Goal: Information Seeking & Learning: Learn about a topic

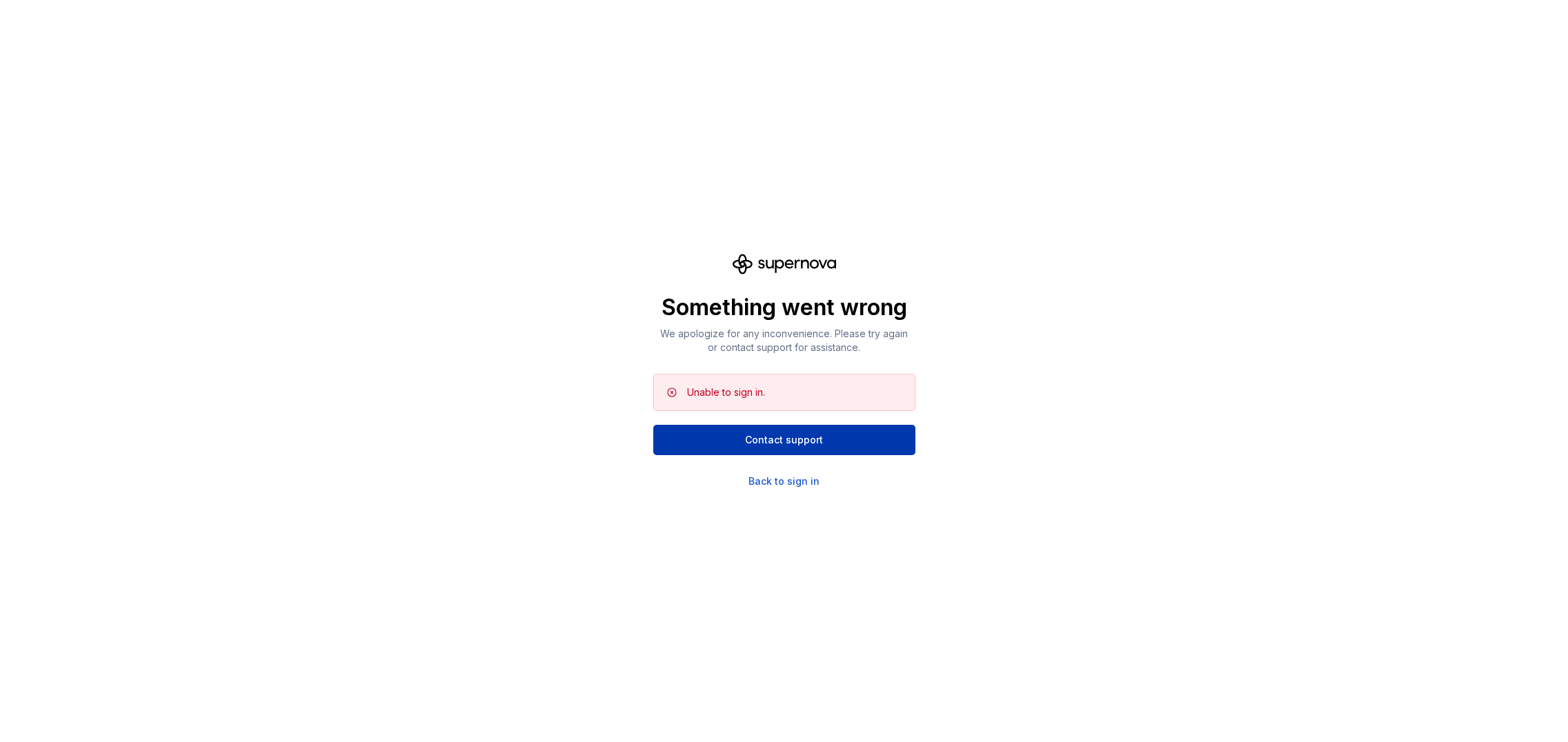
click at [809, 435] on span "Contact support" at bounding box center [784, 439] width 78 height 14
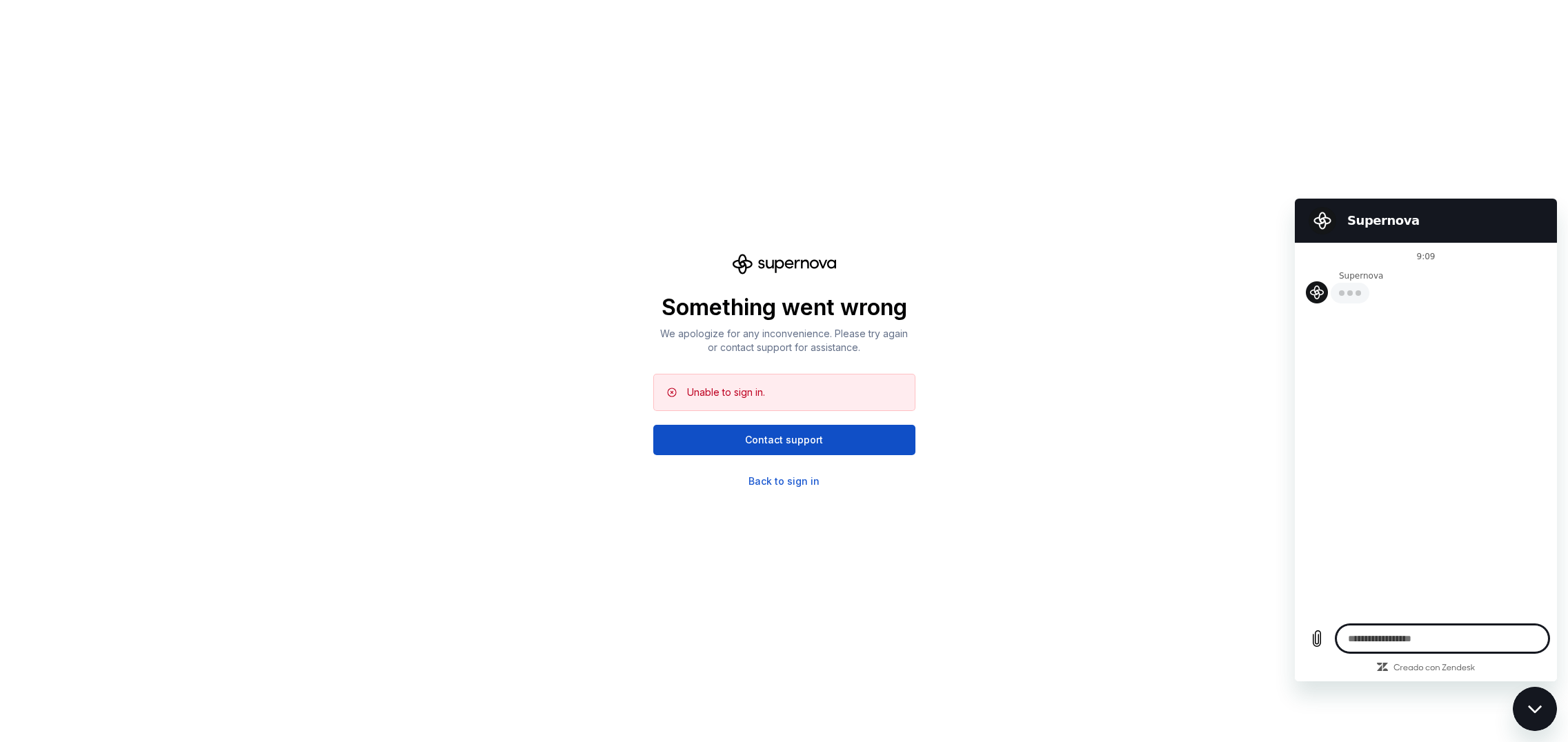
type textarea "*"
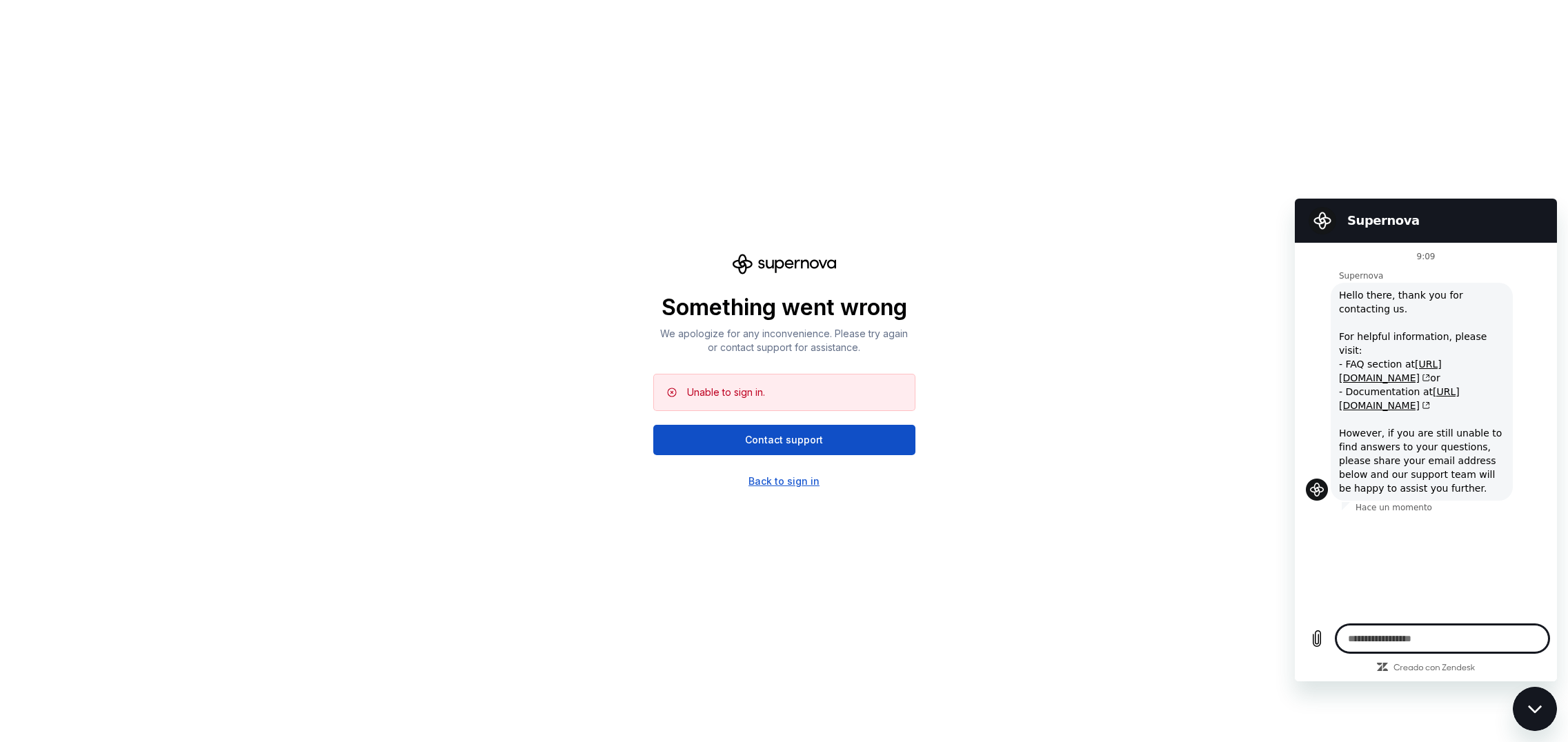
click at [784, 476] on div "Something went wrong We apologize for any inconvenience. Please try again or co…" at bounding box center [784, 371] width 262 height 235
click at [782, 479] on div "Back to sign in" at bounding box center [783, 481] width 71 height 14
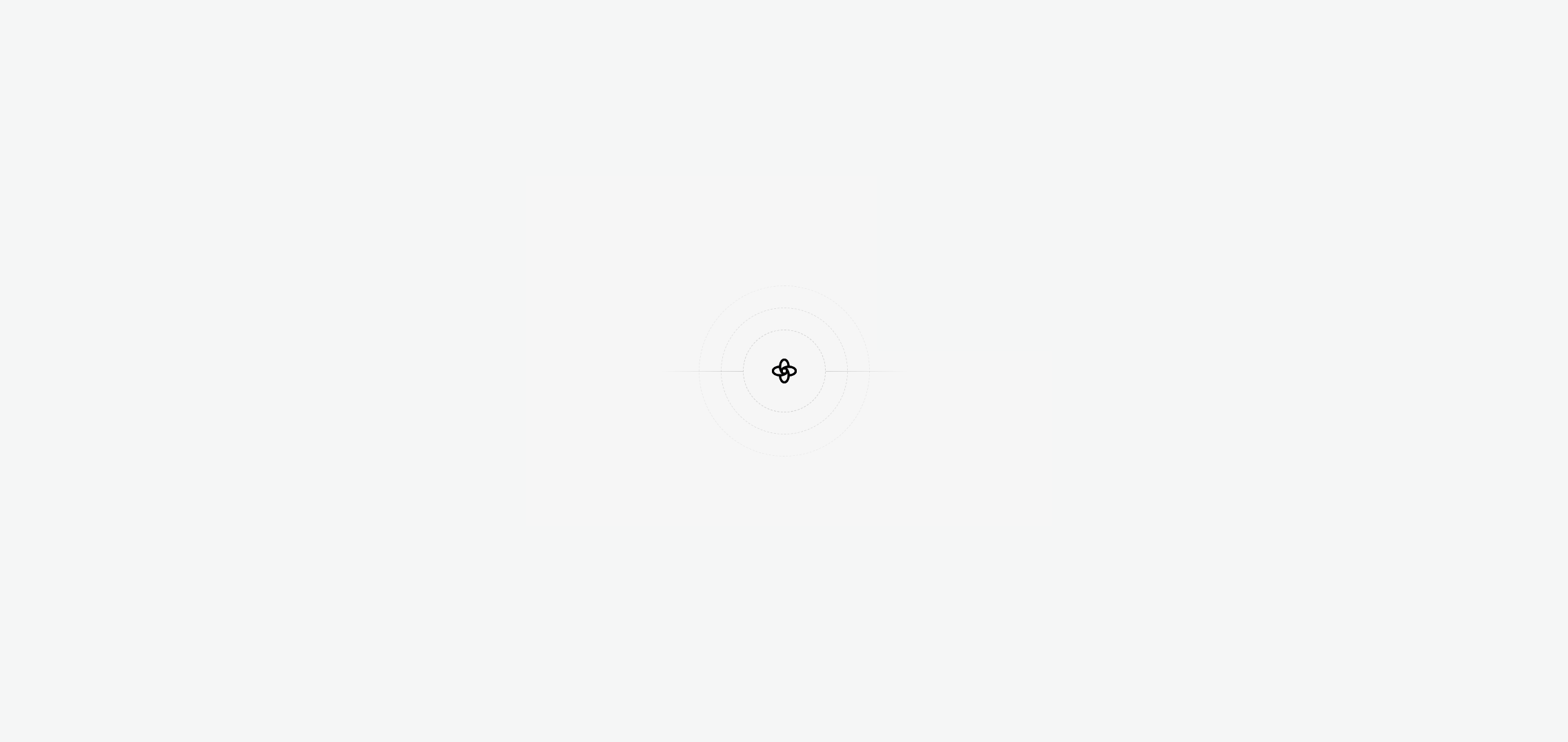
scroll to position [427, 0]
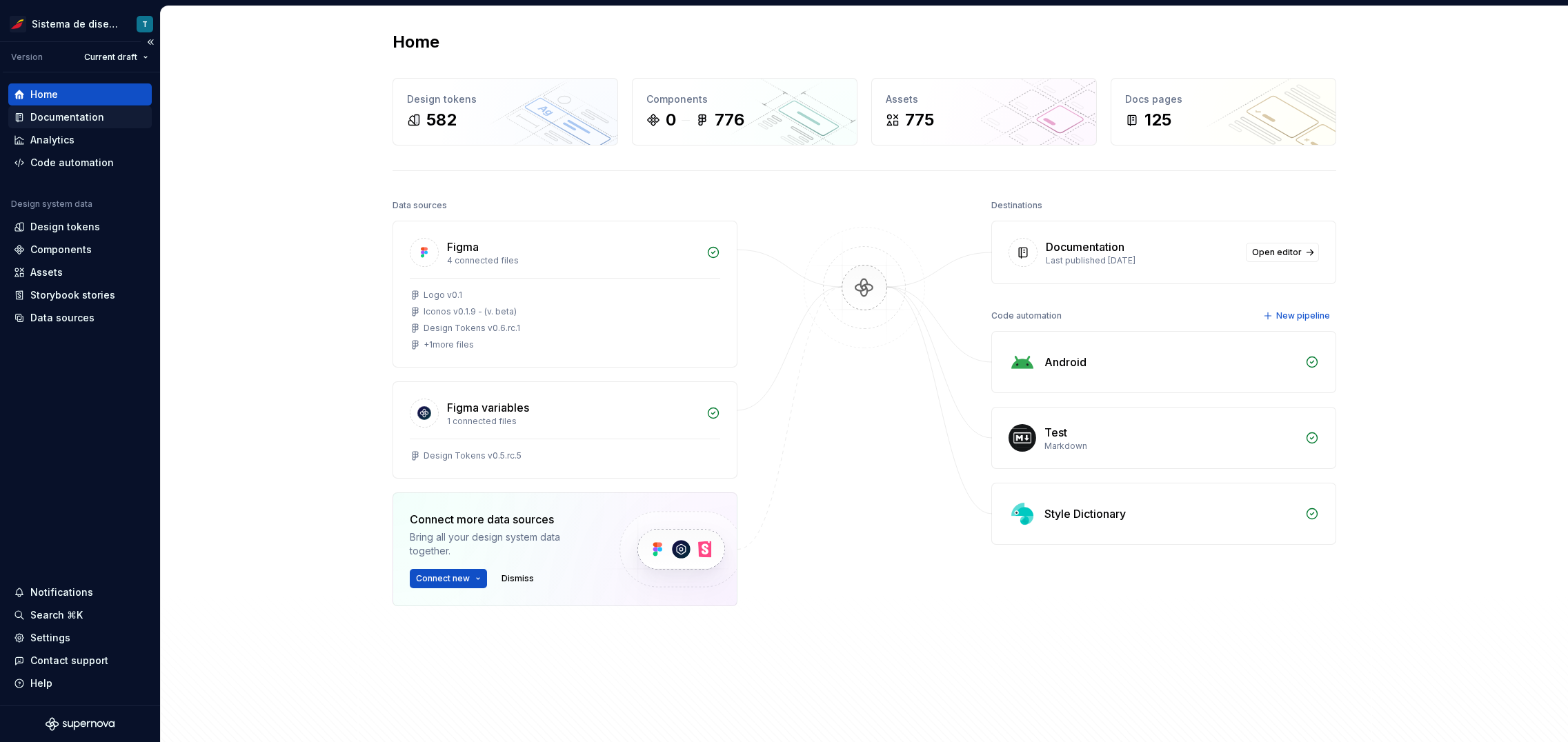
click at [74, 118] on div "Documentation" at bounding box center [67, 117] width 74 height 14
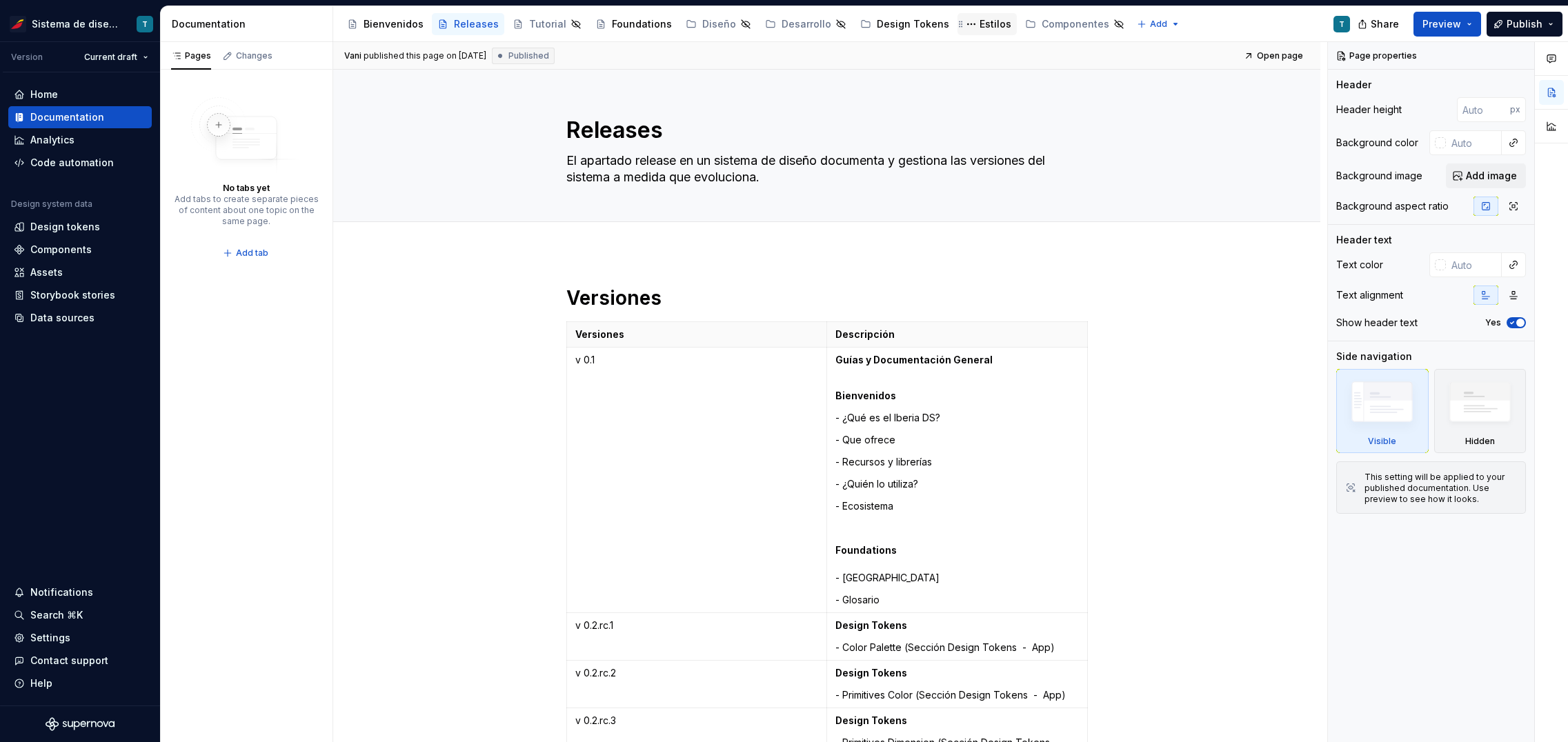
click at [979, 28] on div "Estilos" at bounding box center [995, 24] width 32 height 14
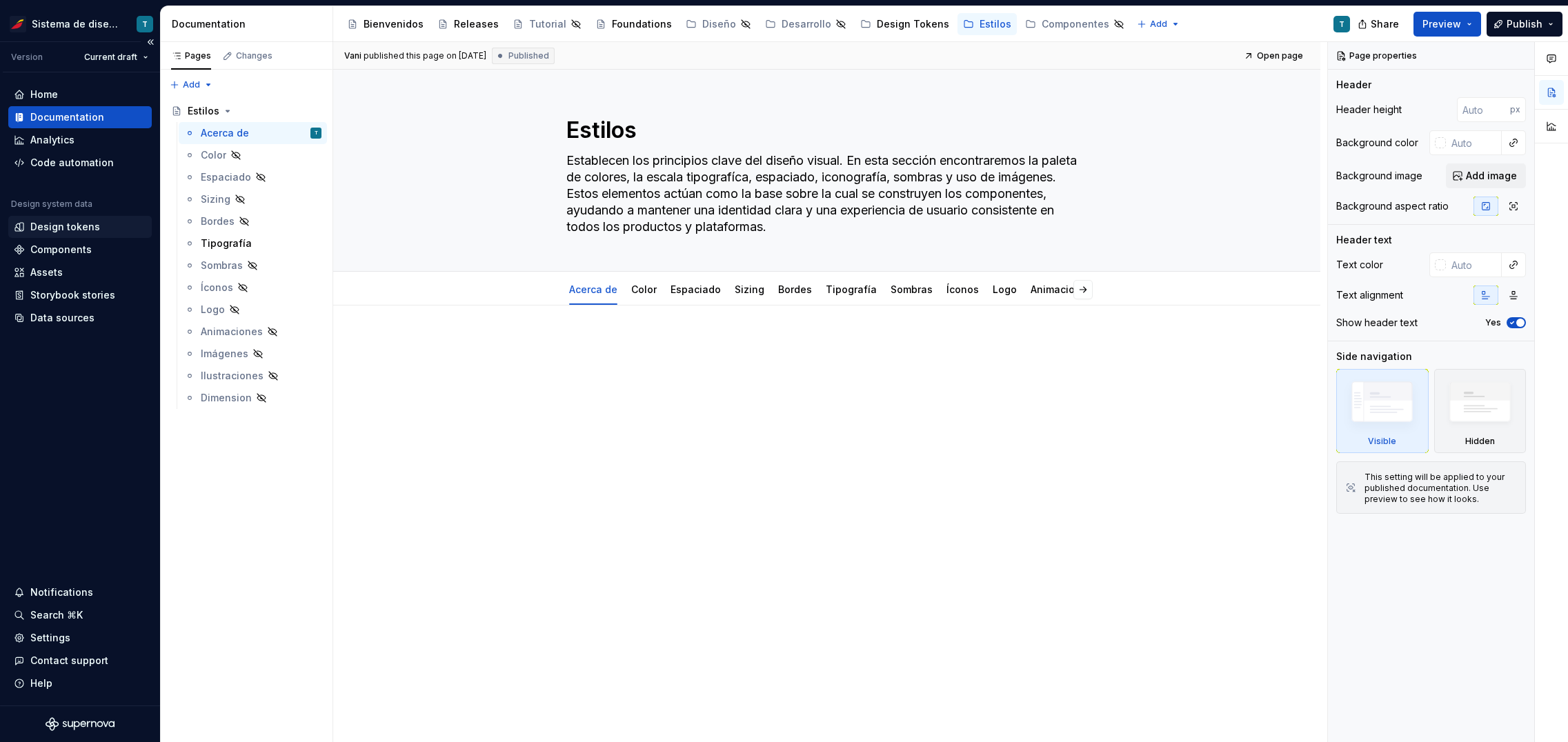
type textarea "*"
click at [90, 225] on div "Design tokens" at bounding box center [65, 226] width 70 height 14
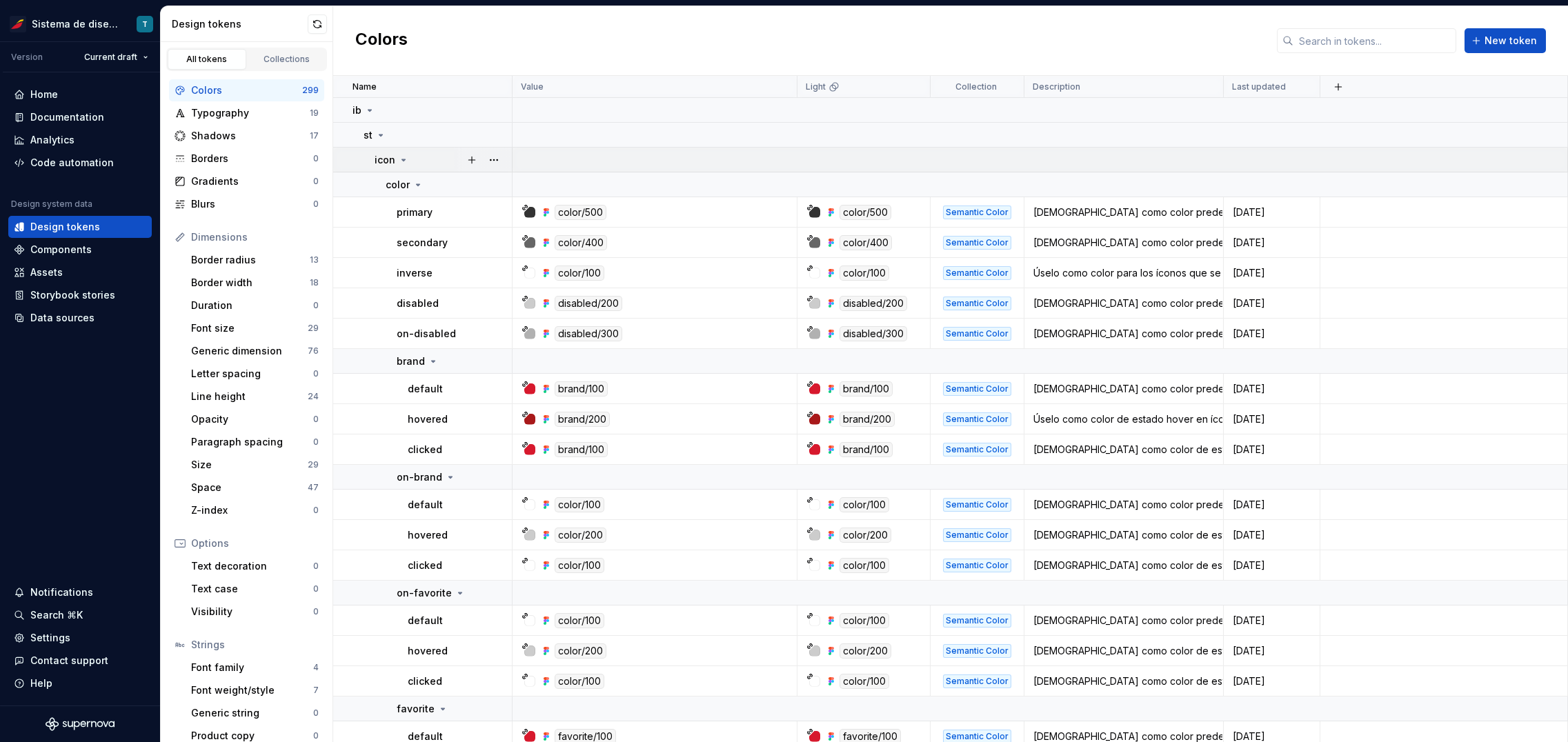
click at [405, 158] on icon at bounding box center [404, 160] width 11 height 11
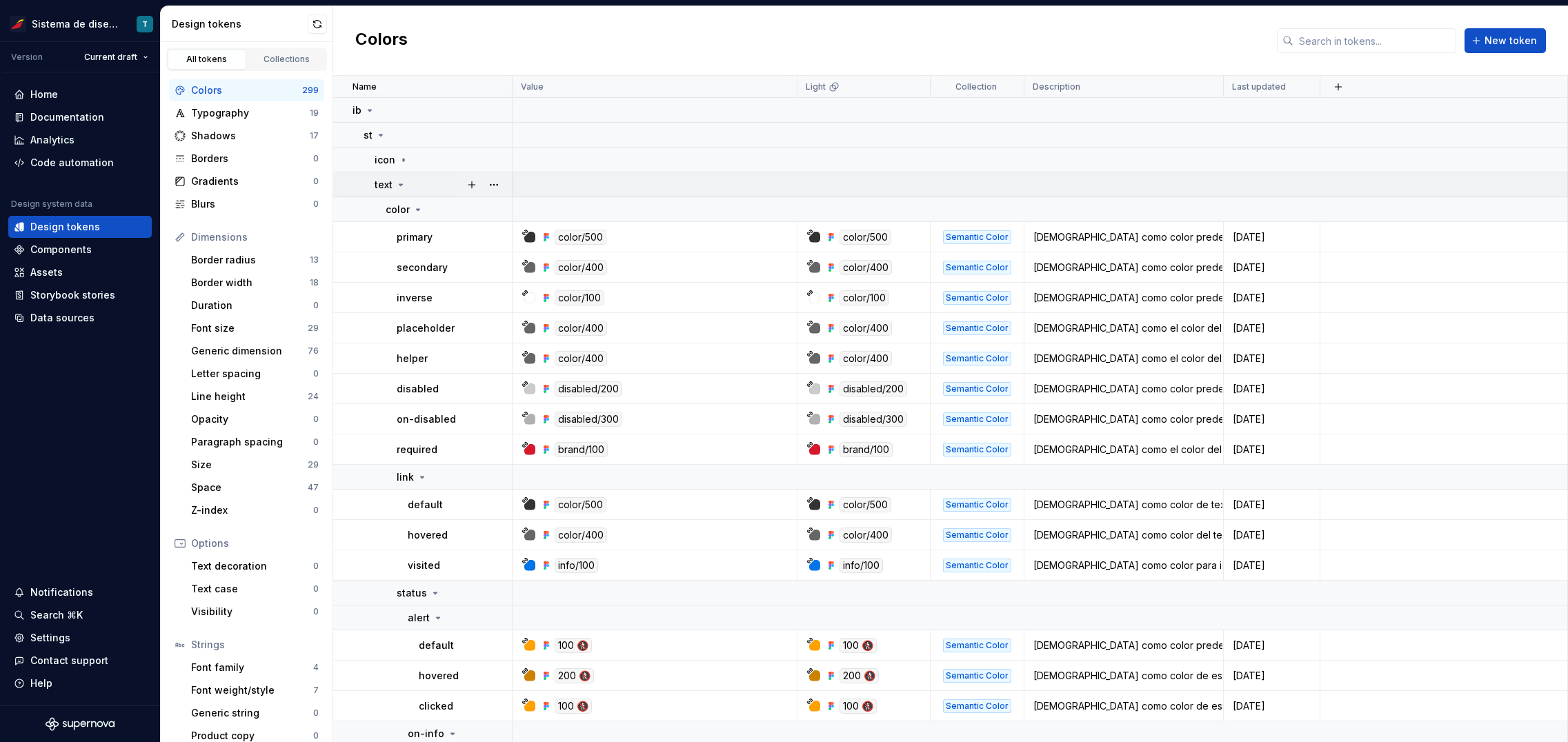
click at [400, 184] on icon at bounding box center [401, 185] width 3 height 2
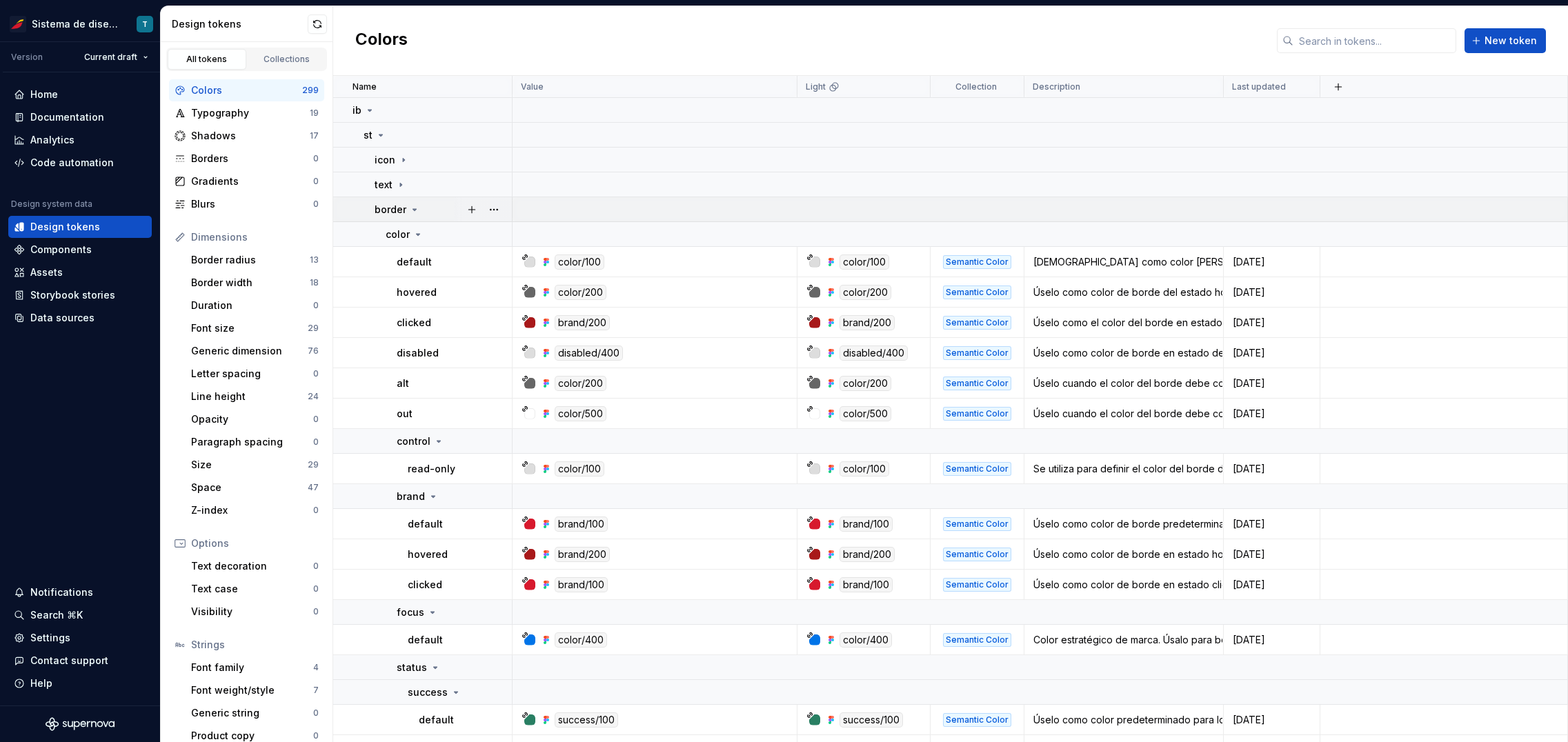
click at [412, 209] on icon at bounding box center [415, 209] width 11 height 11
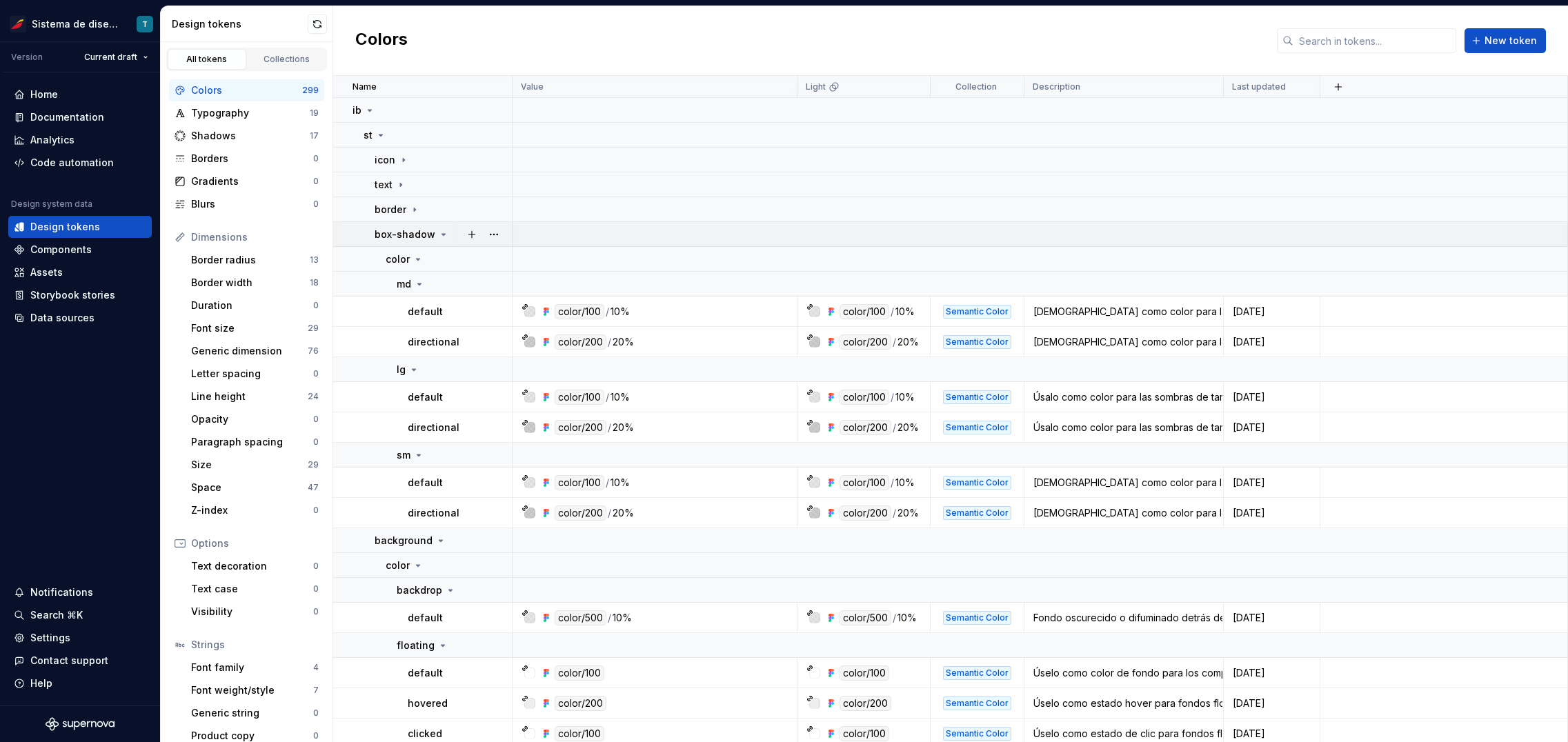
click at [442, 235] on icon at bounding box center [443, 235] width 3 height 2
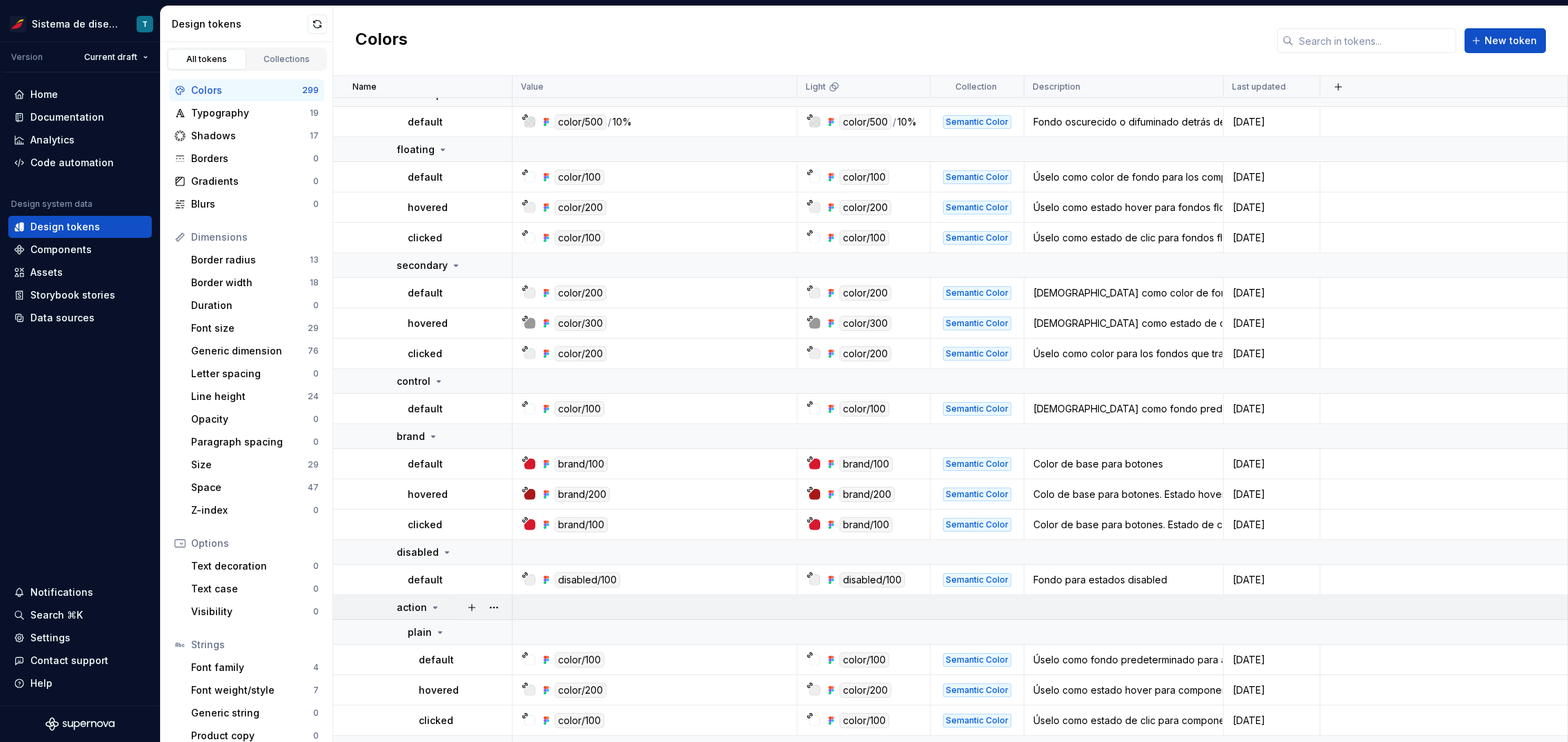
scroll to position [224, 0]
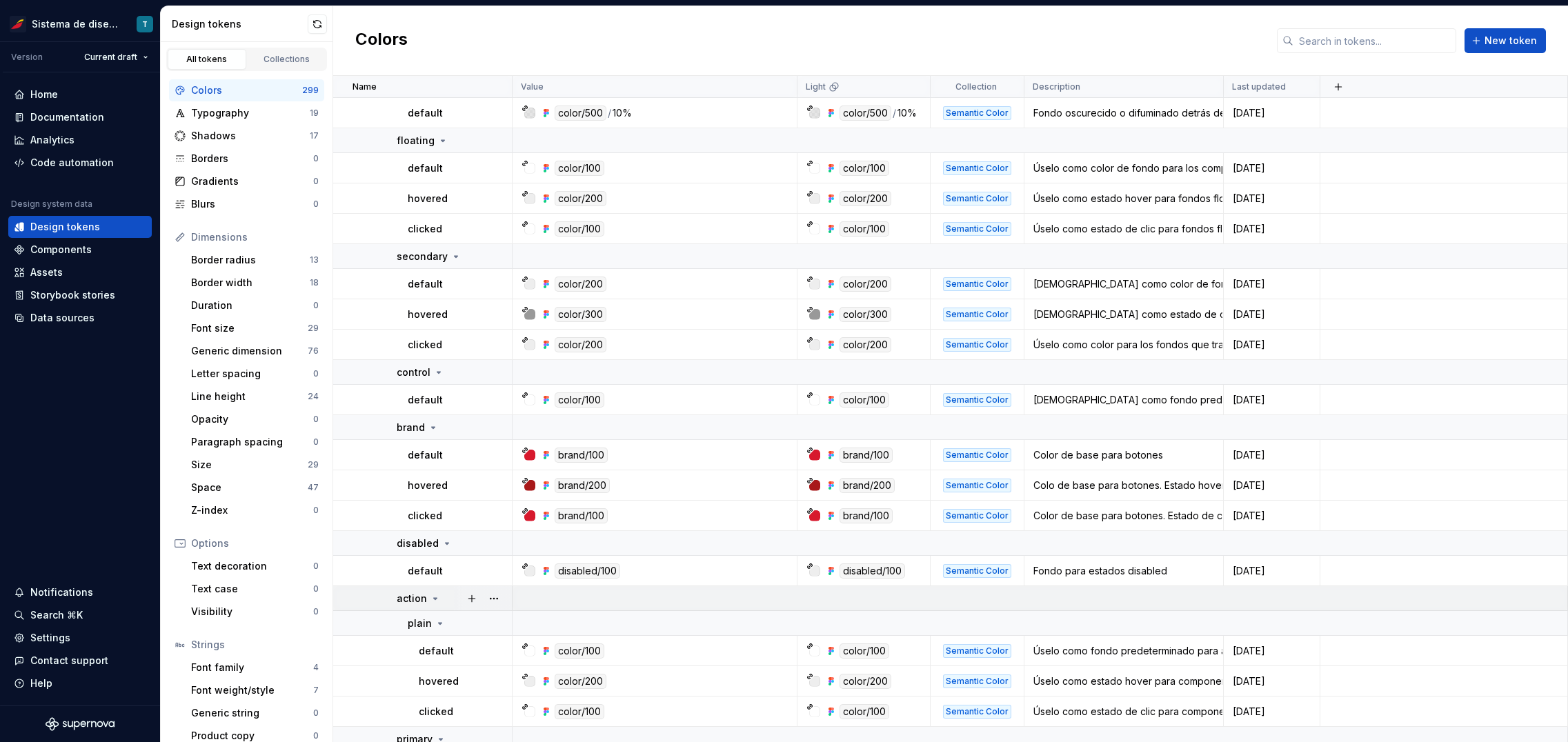
click at [435, 599] on icon at bounding box center [435, 599] width 11 height 11
click at [438, 621] on icon at bounding box center [441, 623] width 11 height 11
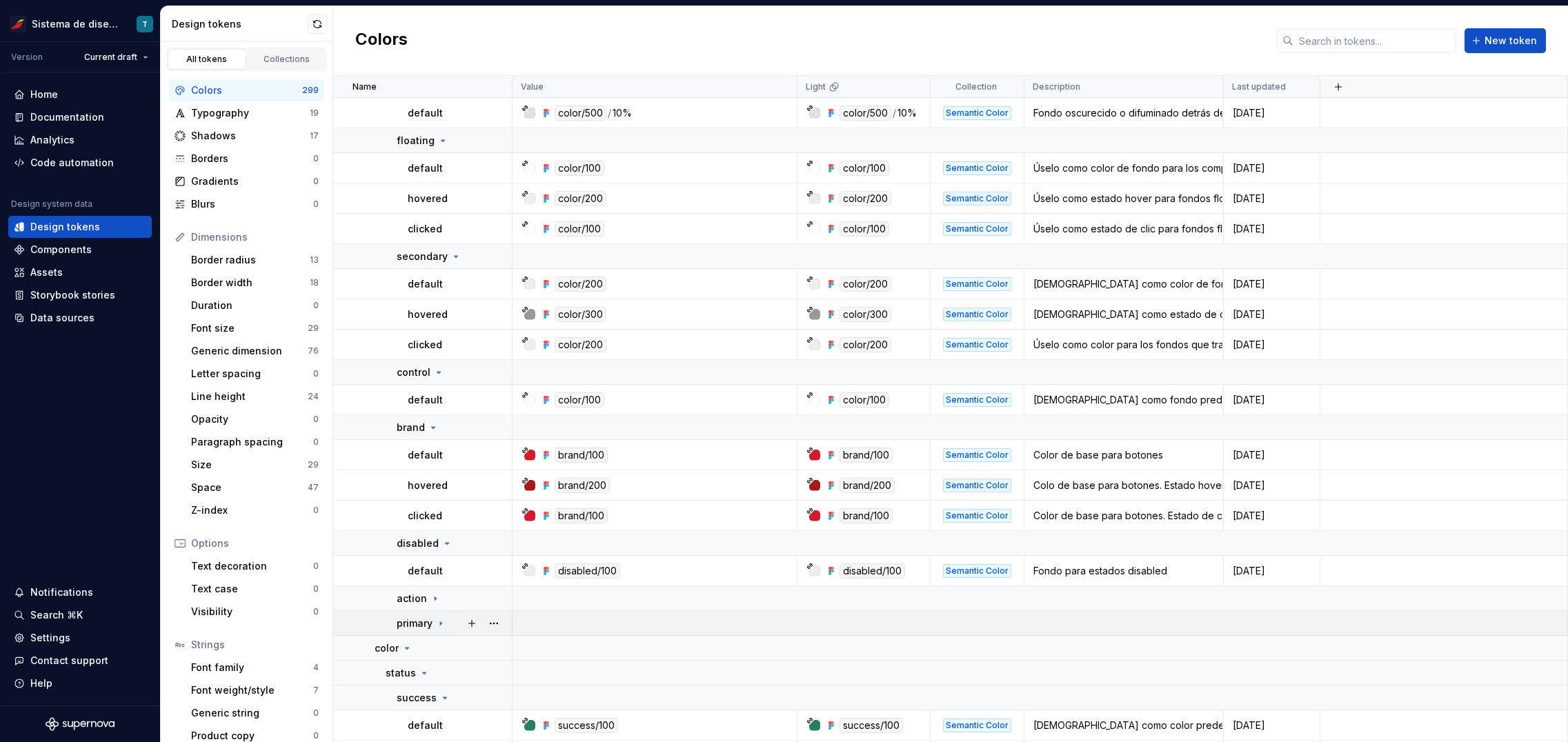
click at [439, 622] on icon at bounding box center [441, 623] width 11 height 11
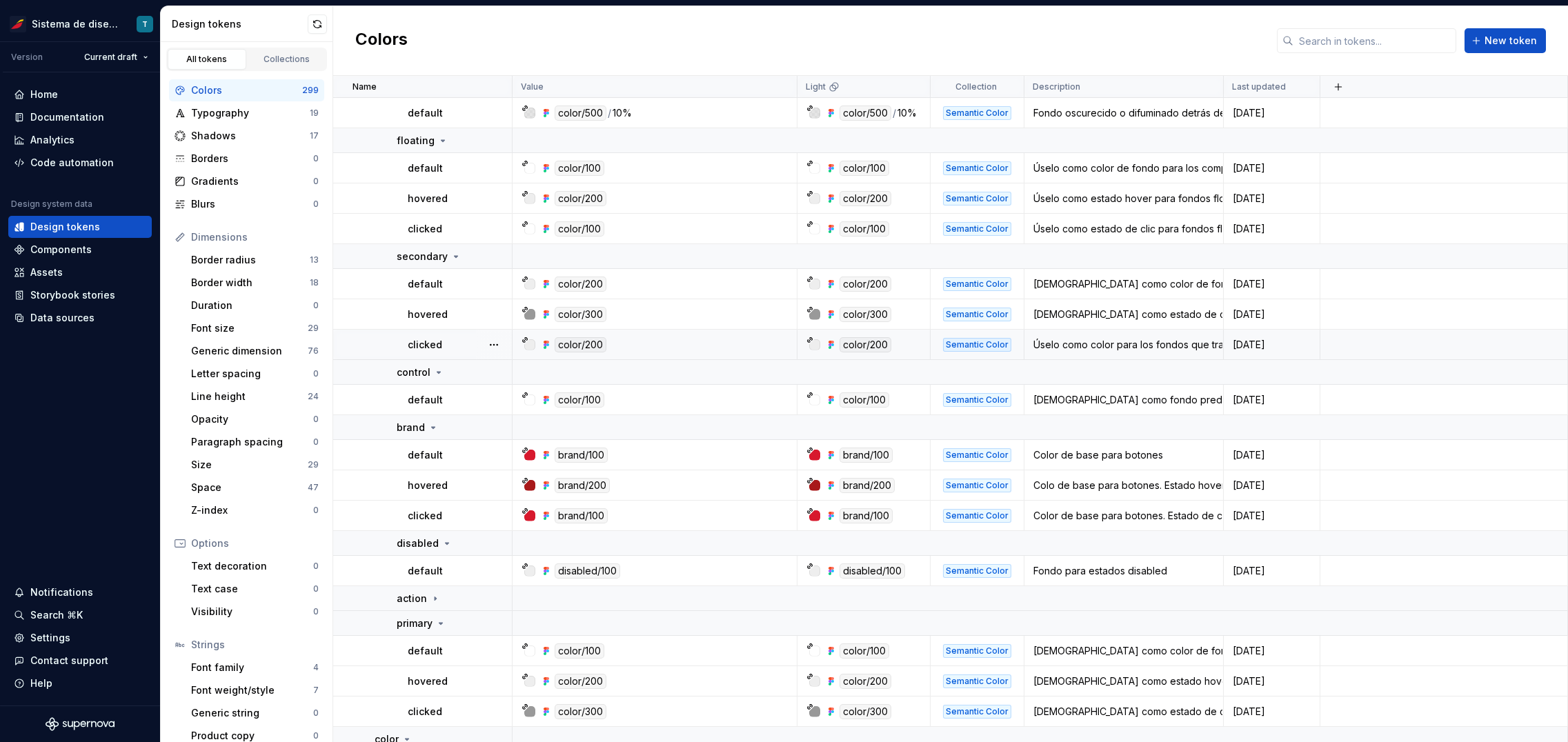
scroll to position [46, 0]
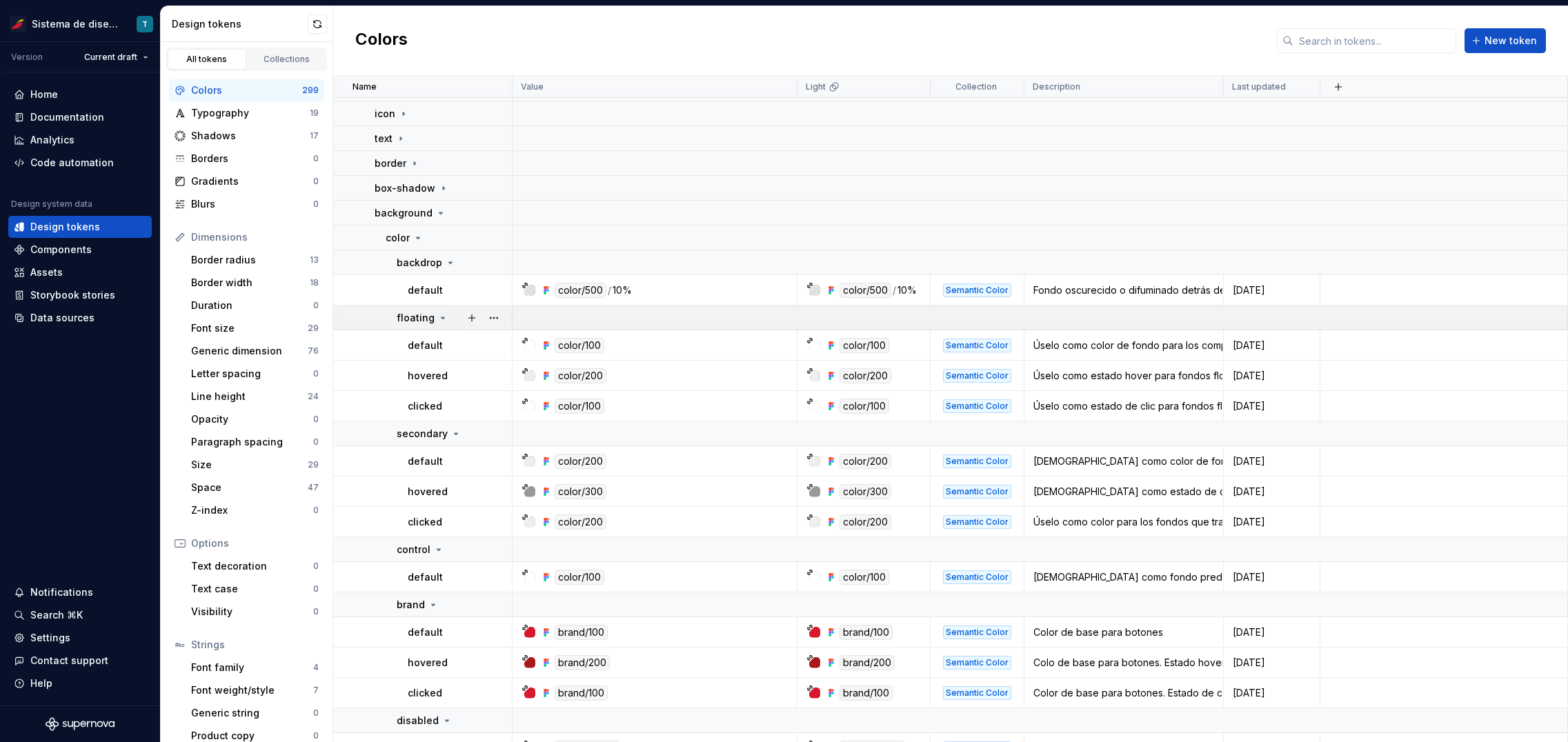
click at [437, 315] on icon at bounding box center [443, 318] width 11 height 11
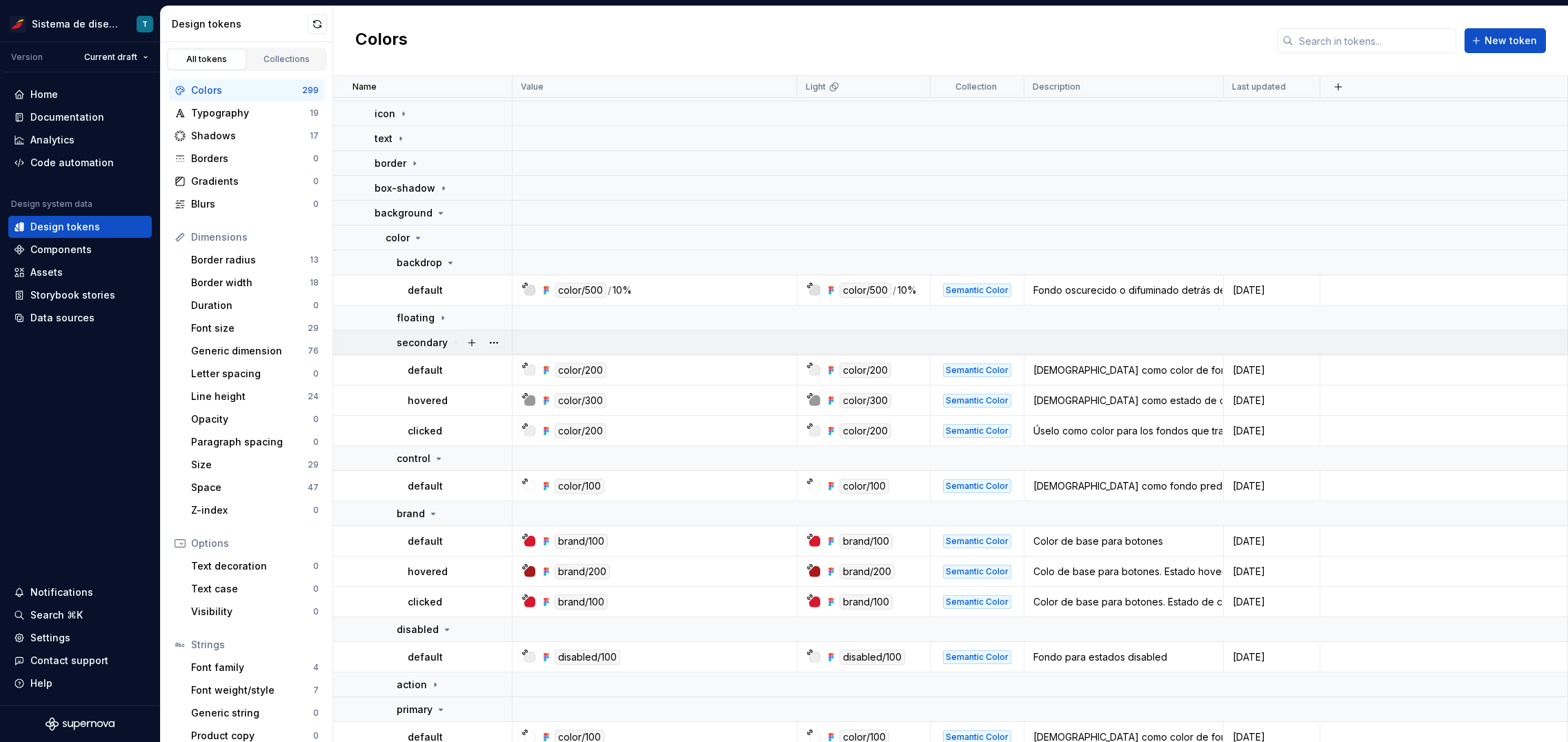
click at [451, 341] on icon at bounding box center [456, 343] width 11 height 11
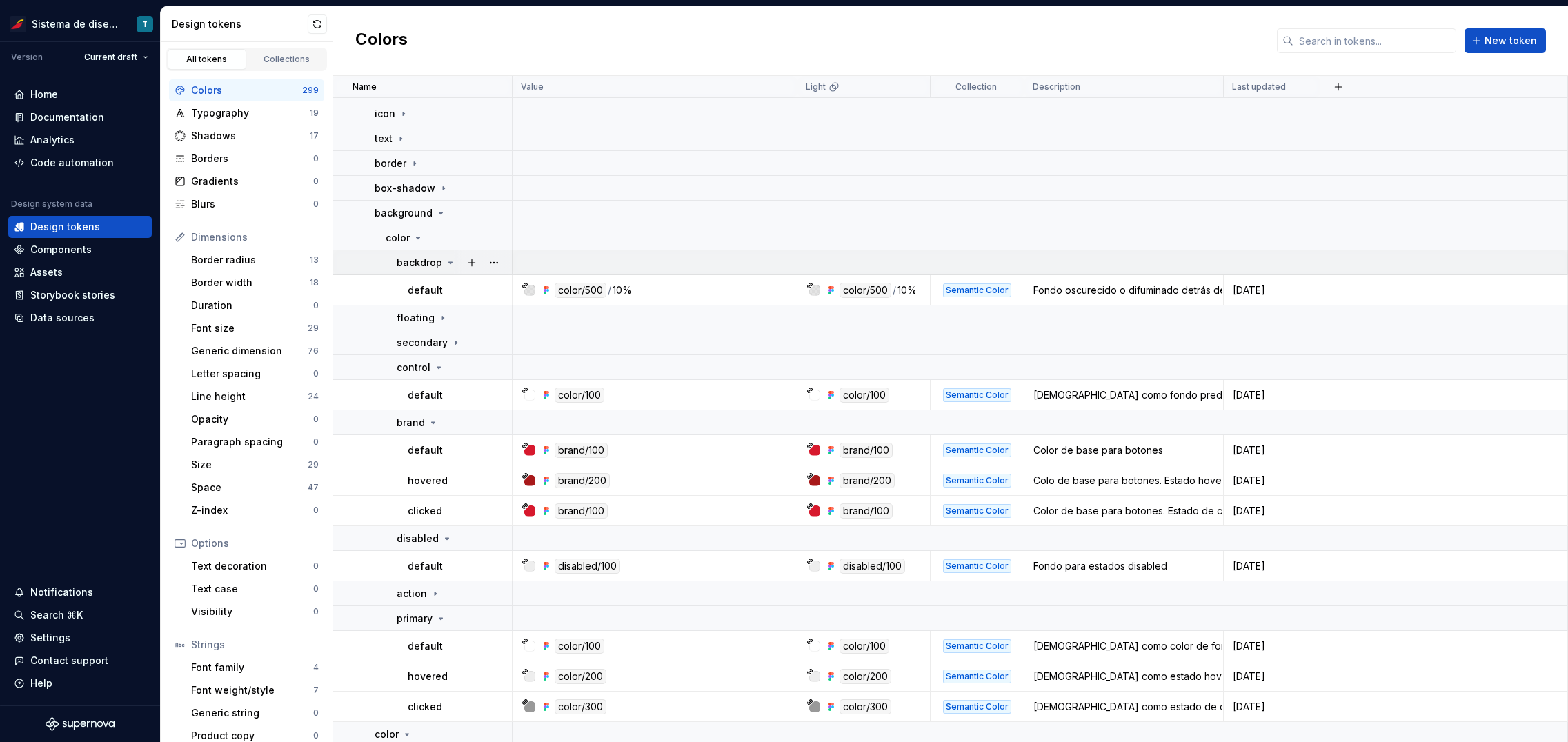
click at [447, 263] on icon at bounding box center [451, 263] width 11 height 11
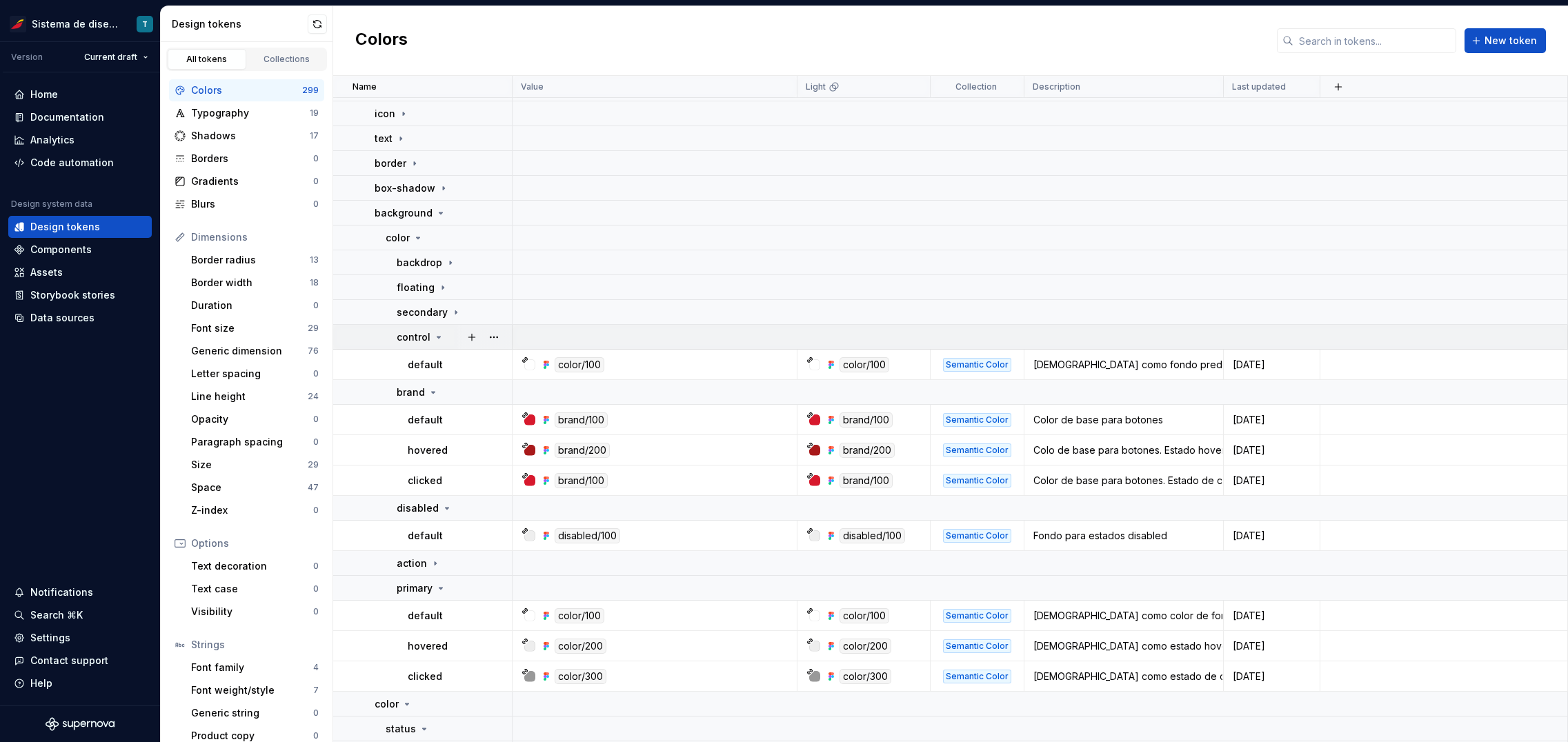
click at [438, 336] on icon at bounding box center [439, 338] width 11 height 11
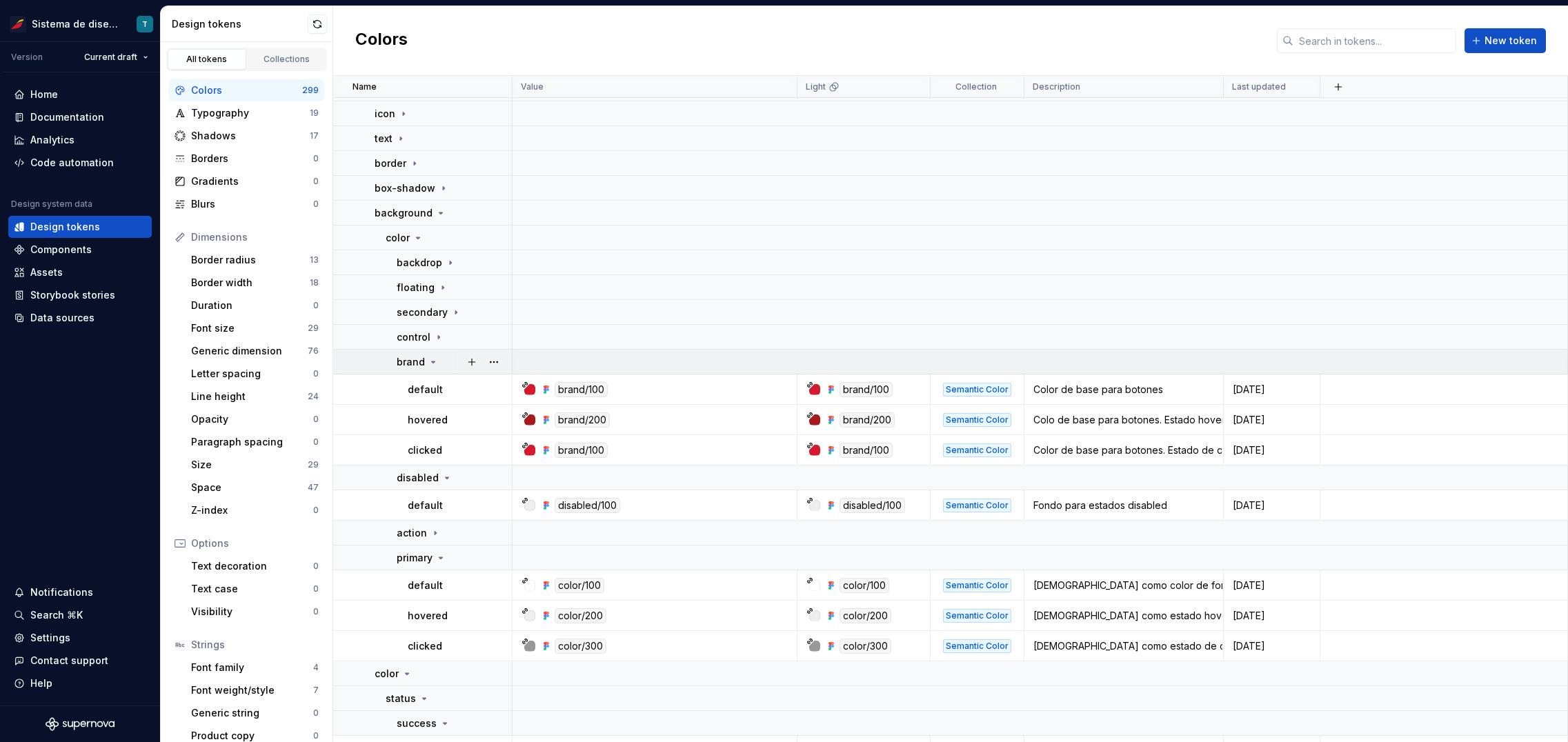
click at [431, 363] on icon at bounding box center [433, 362] width 11 height 11
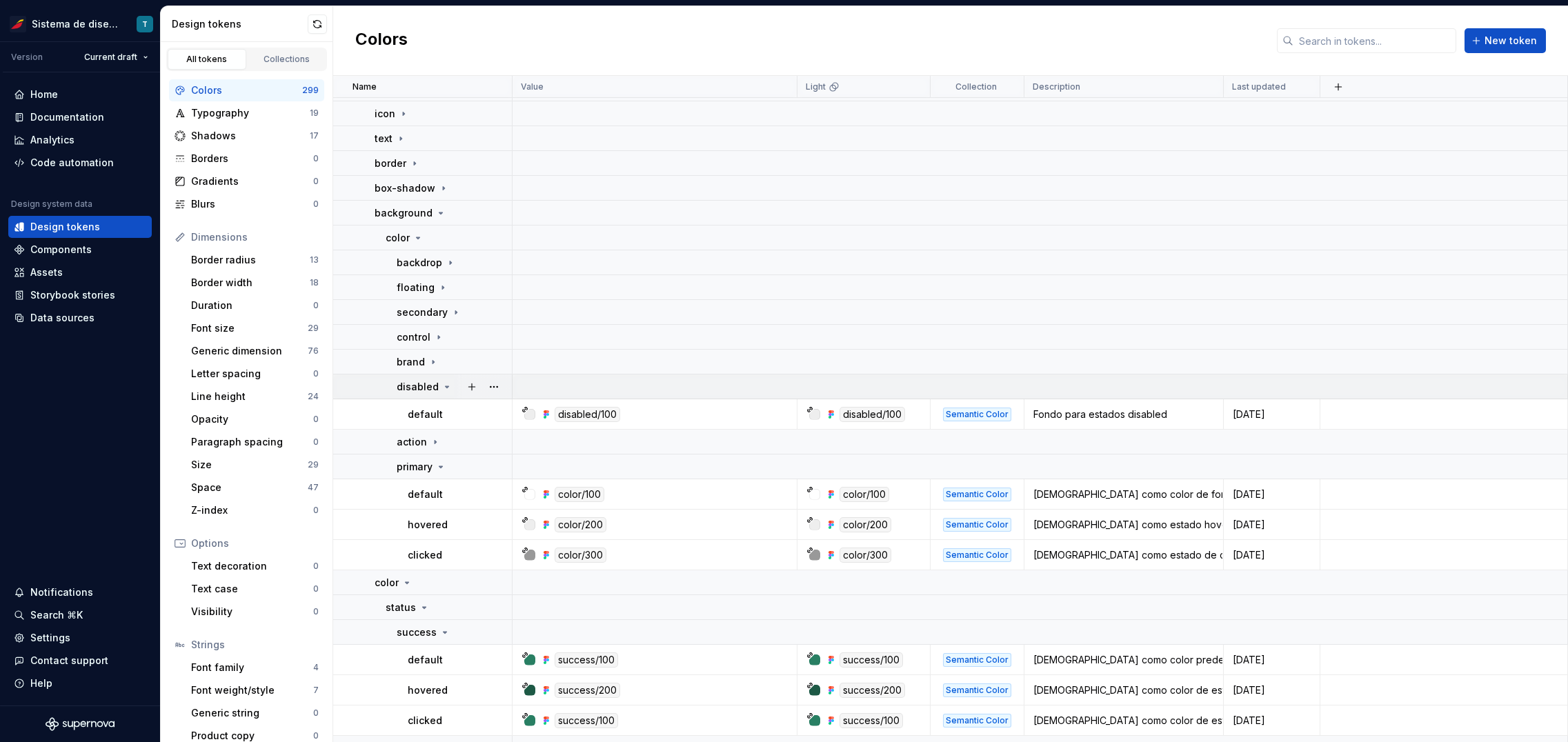
click at [442, 385] on icon at bounding box center [447, 387] width 11 height 11
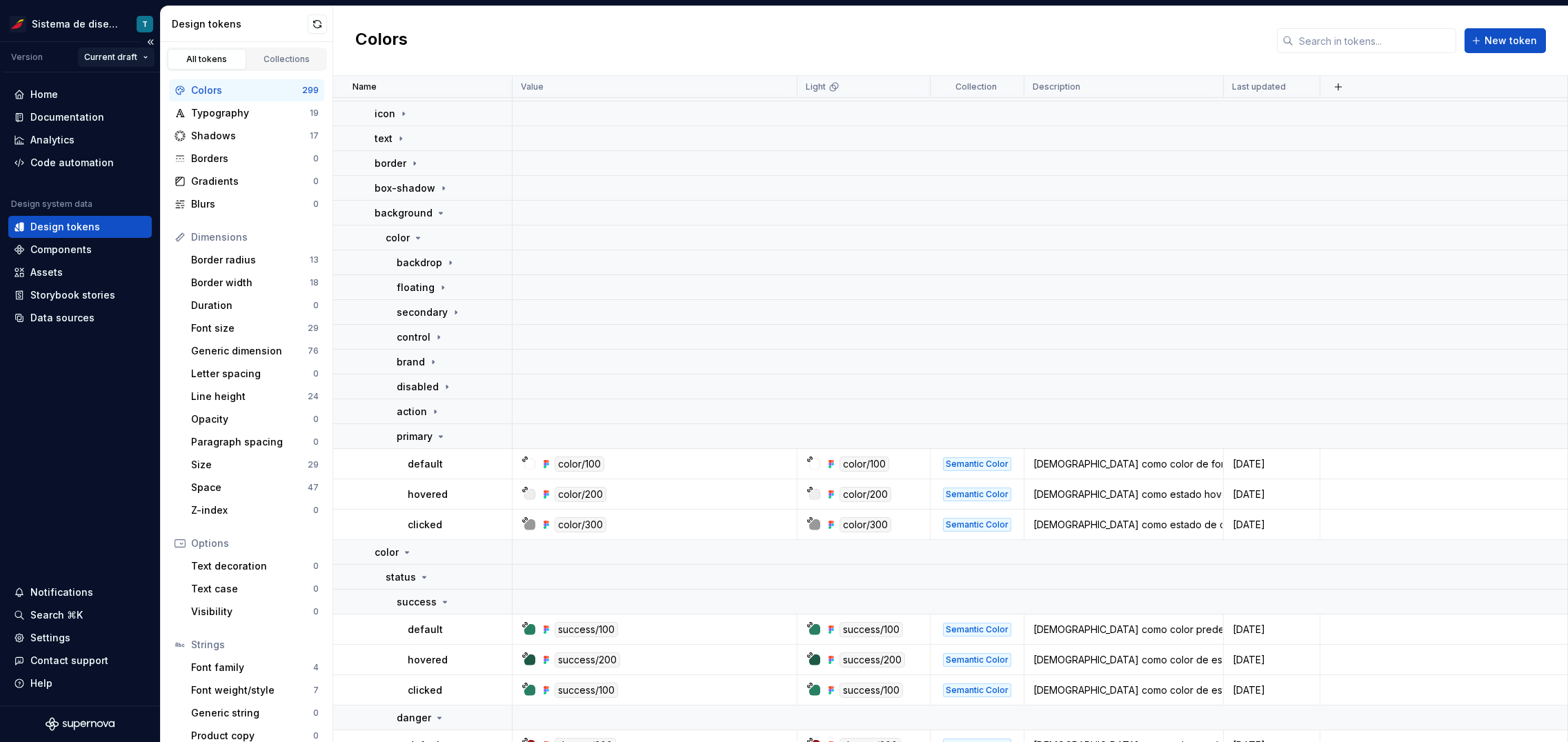
click at [114, 50] on html "Sistema de diseño Iberia T Version Current draft Home Documentation Analytics C…" at bounding box center [784, 371] width 1568 height 742
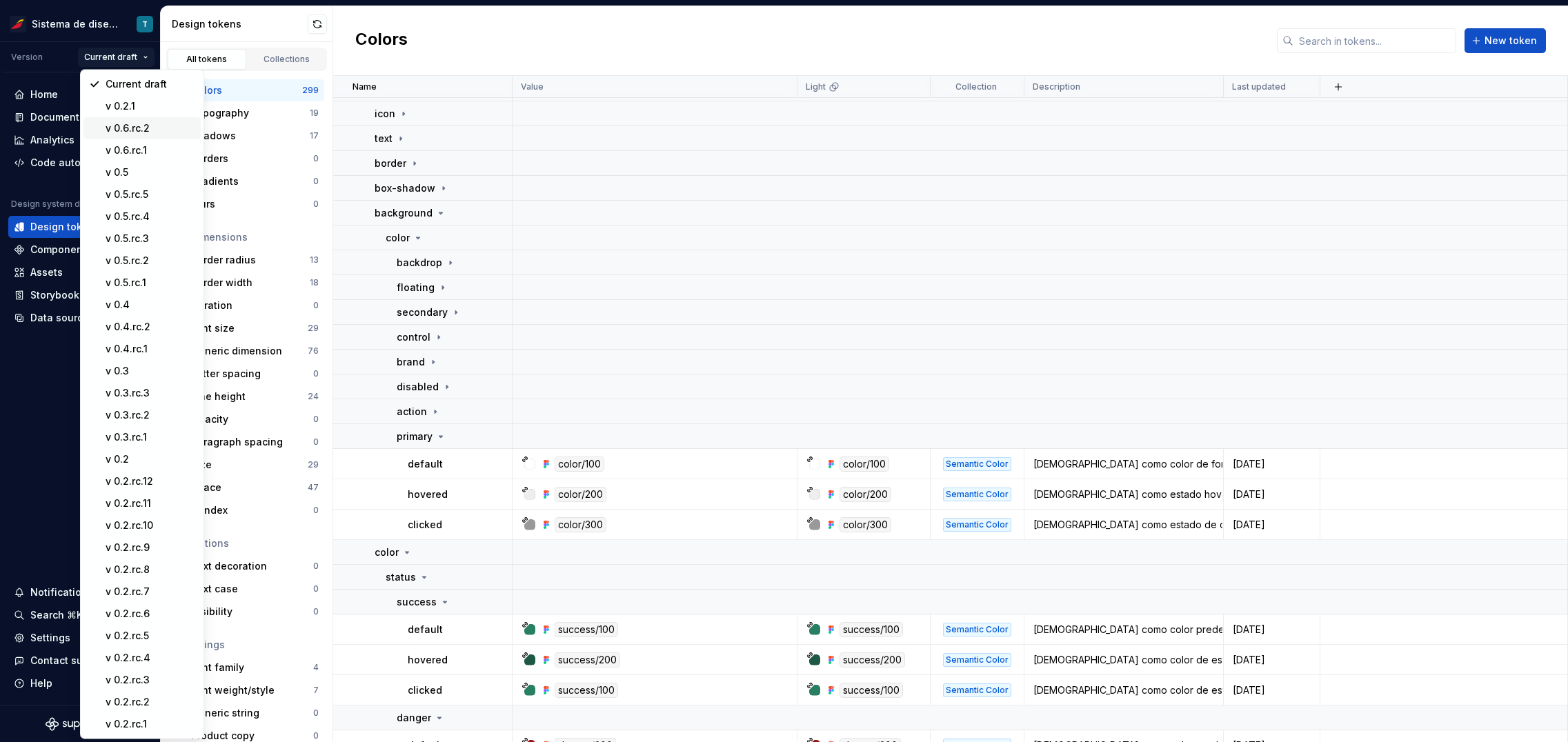
click at [128, 127] on div "v 0.6.rc.2" at bounding box center [150, 128] width 90 height 14
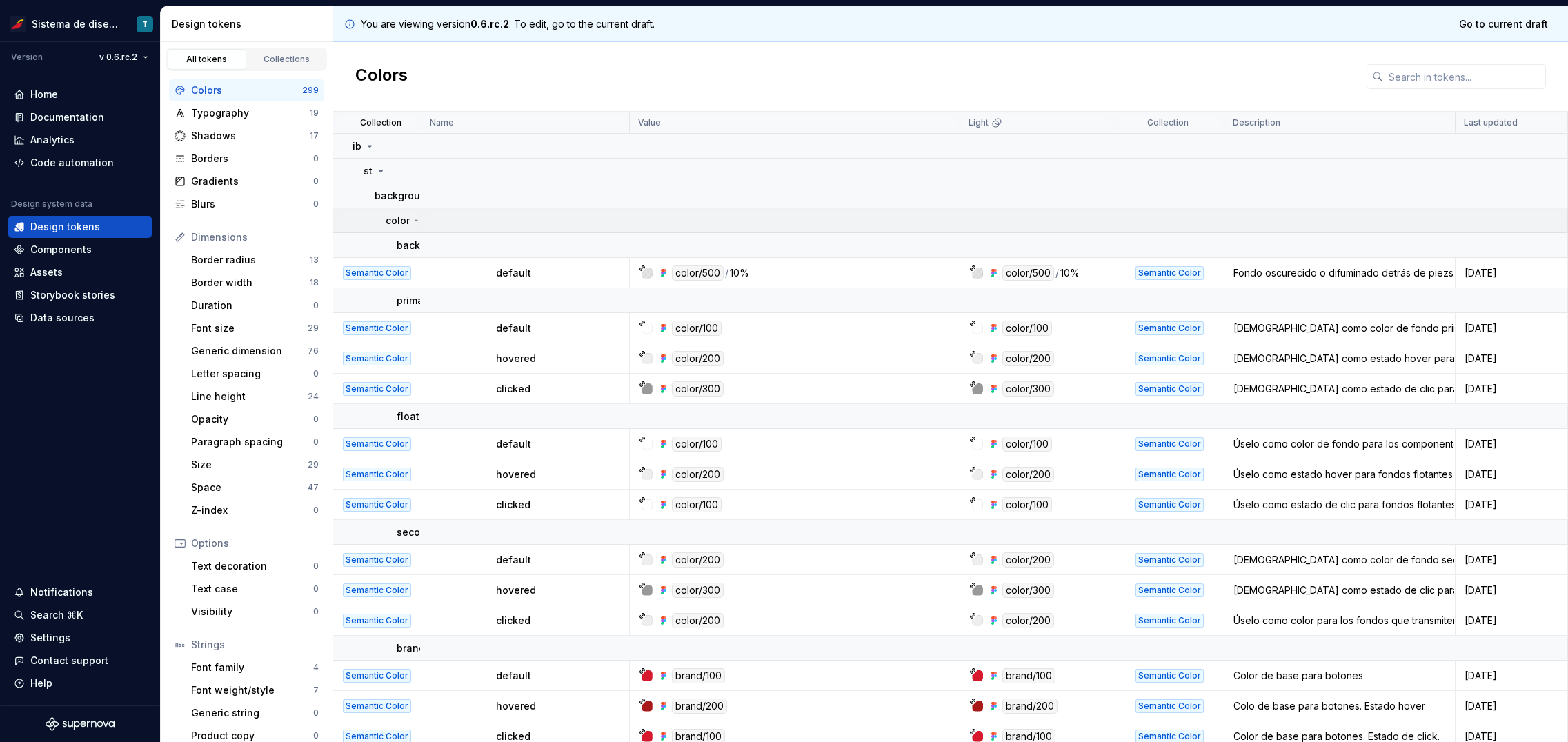
click at [396, 220] on p "color" at bounding box center [397, 221] width 24 height 14
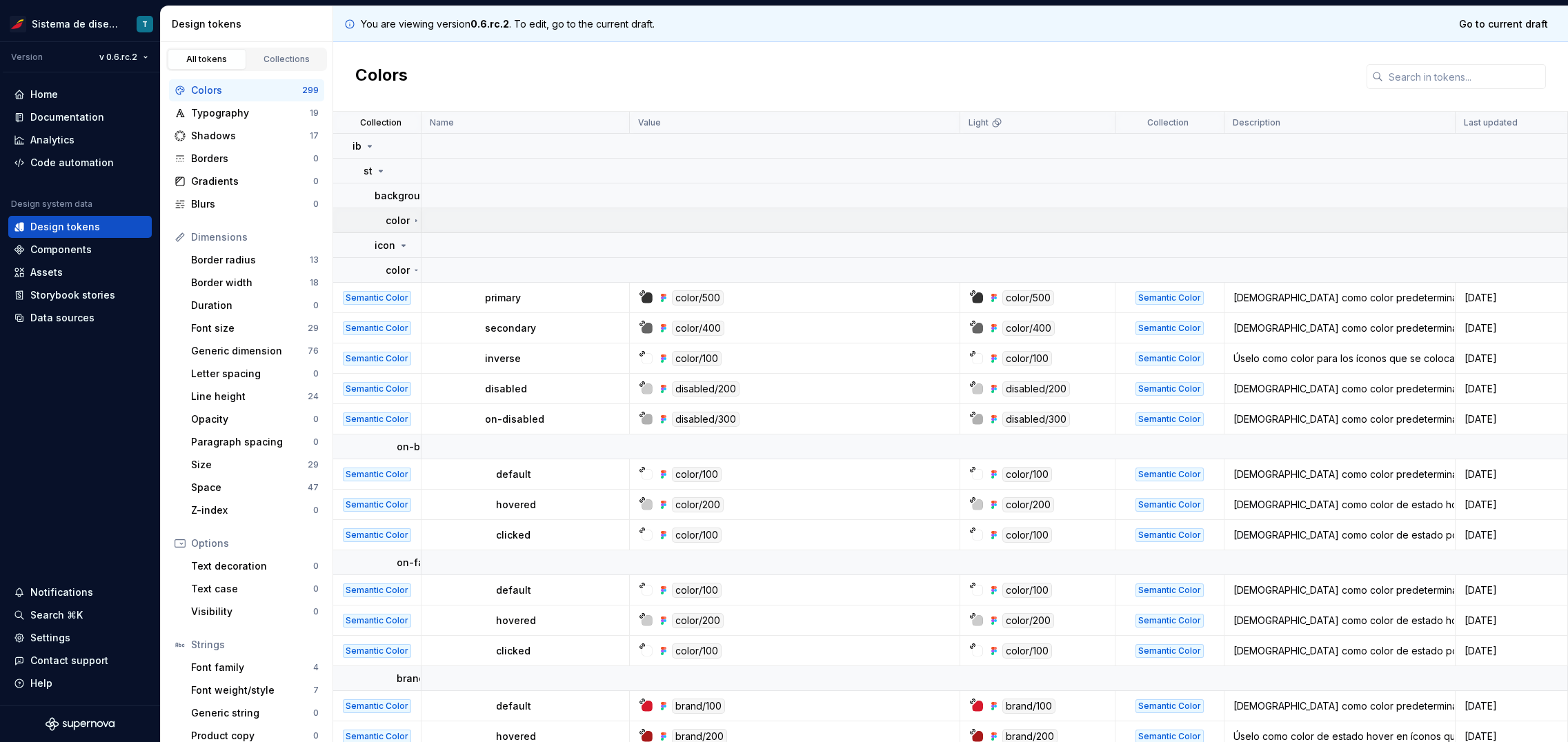
click at [396, 220] on p "color" at bounding box center [397, 221] width 24 height 14
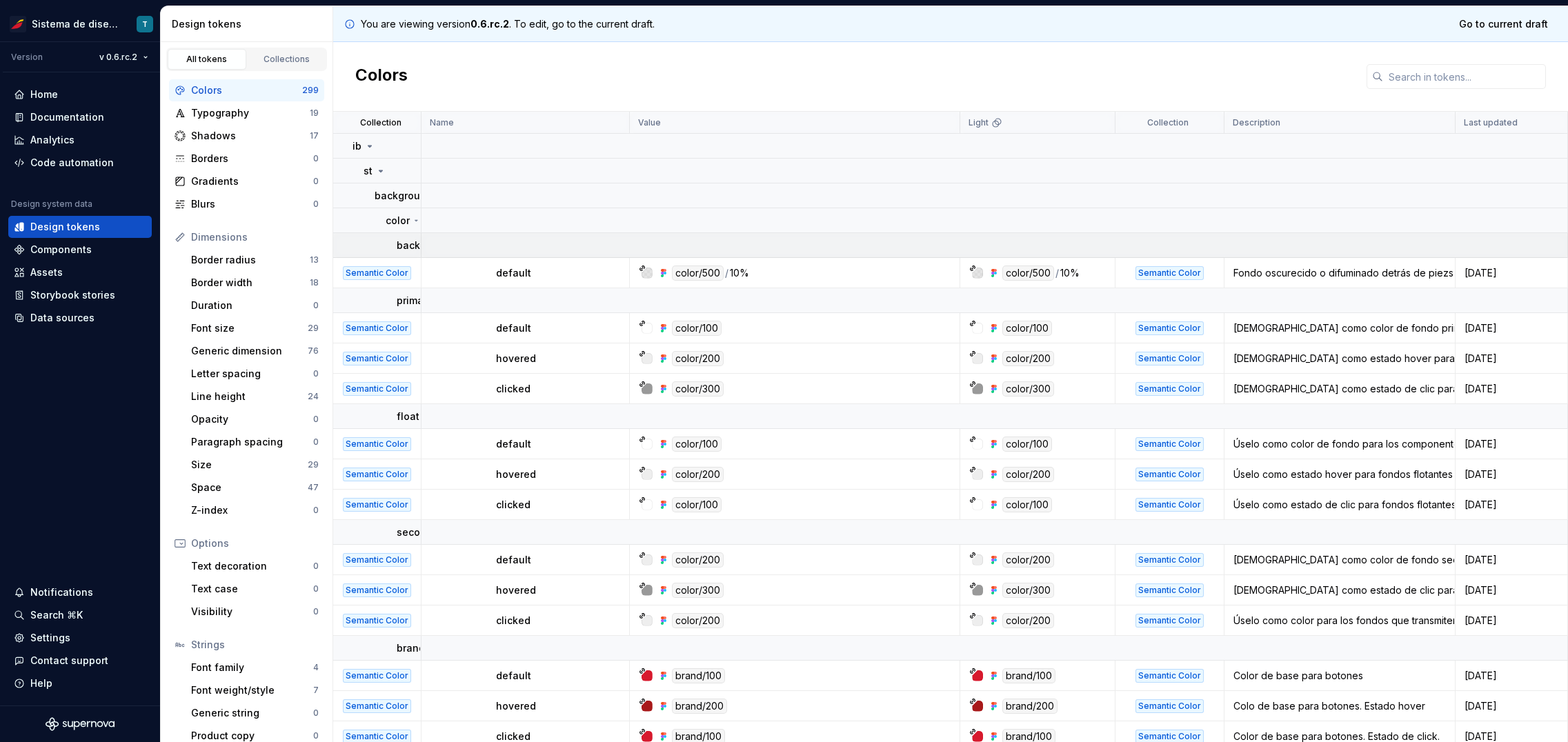
click at [412, 244] on p "backdrop" at bounding box center [419, 245] width 45 height 14
